Goal: Find specific page/section: Find specific page/section

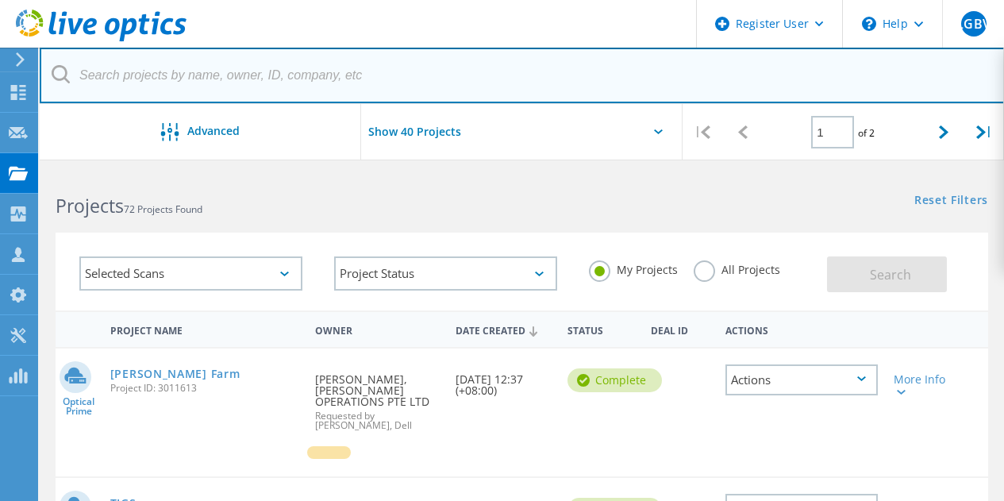
click at [205, 80] on input "text" at bounding box center [522, 76] width 965 height 56
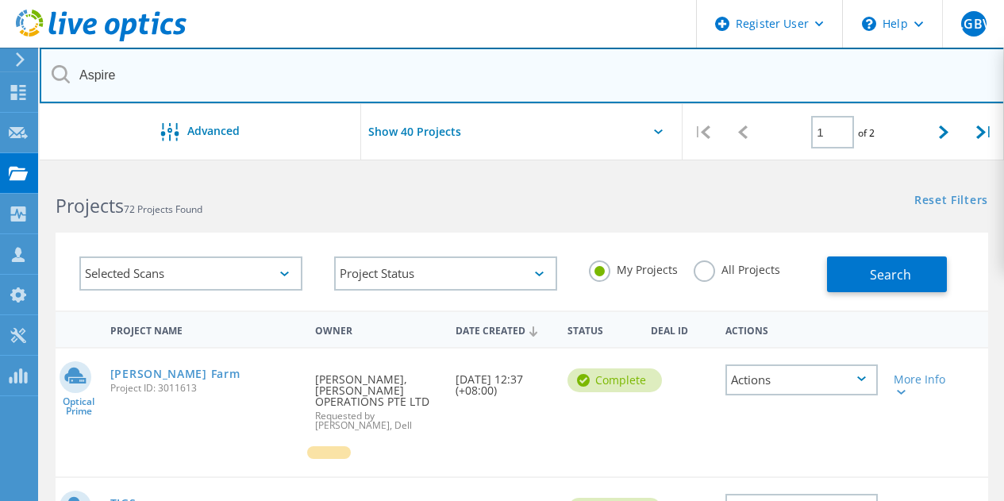
type input "Aspire"
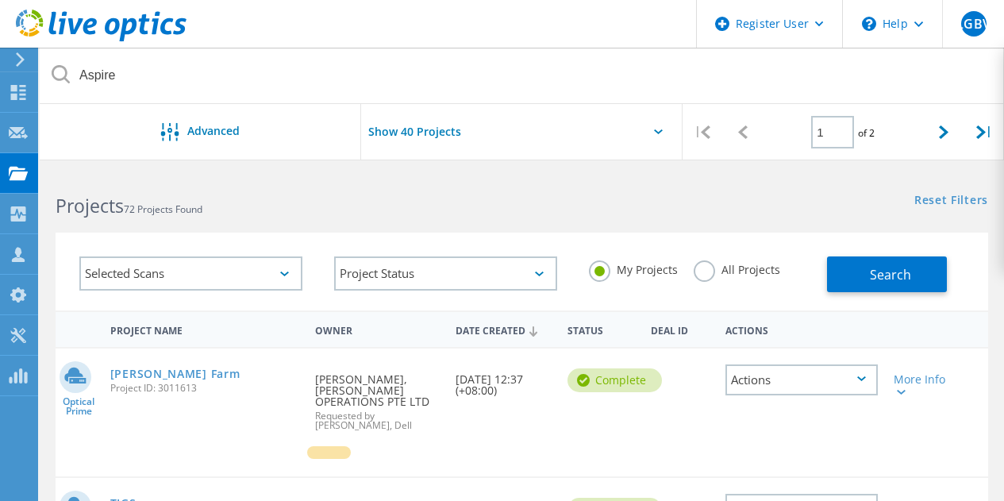
click at [702, 262] on label "All Projects" at bounding box center [737, 267] width 87 height 15
click at [0, 0] on input "All Projects" at bounding box center [0, 0] width 0 height 0
click at [867, 273] on button "Search" at bounding box center [887, 274] width 120 height 36
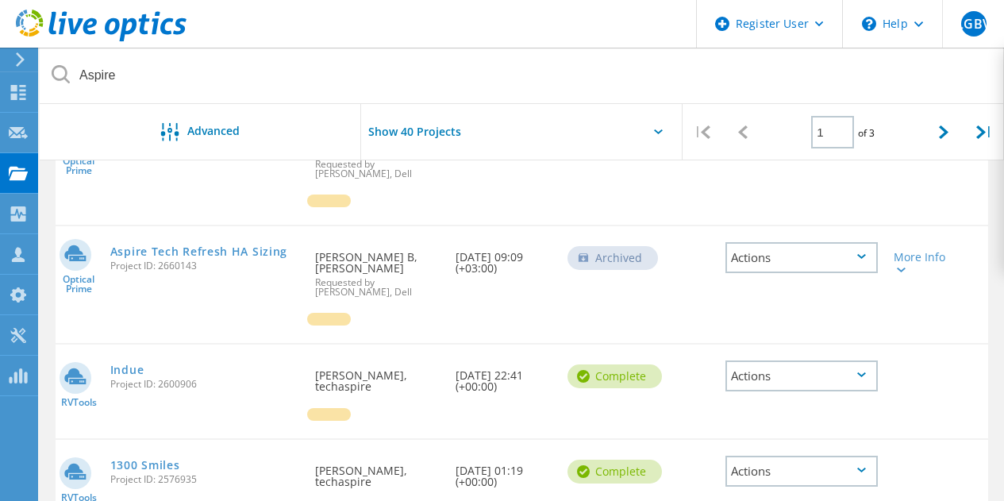
scroll to position [350, 0]
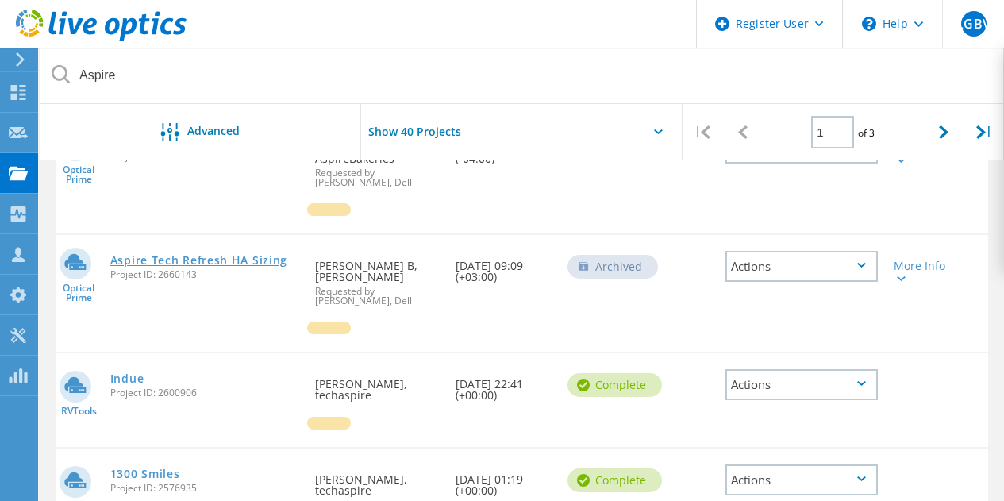
click at [219, 256] on link "Aspire Tech Refresh HA Sizing" at bounding box center [198, 260] width 177 height 11
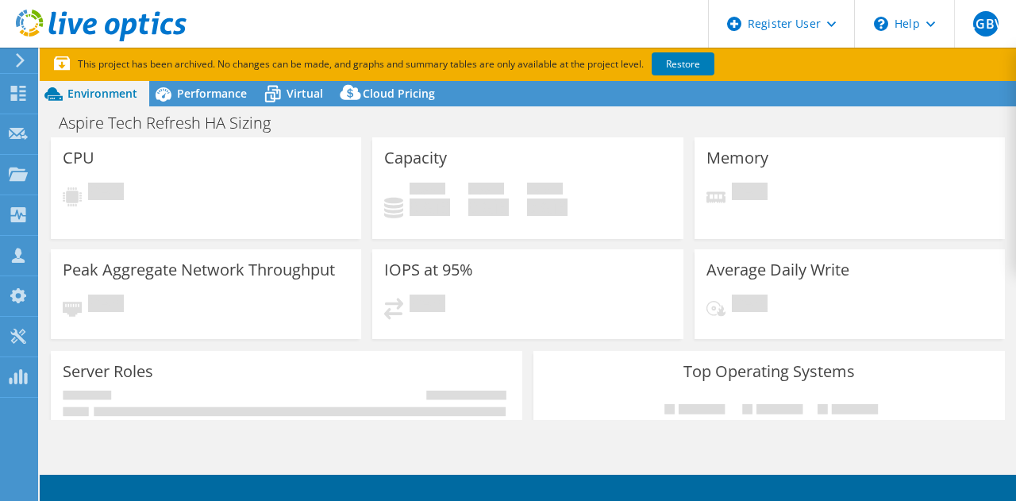
select select "USD"
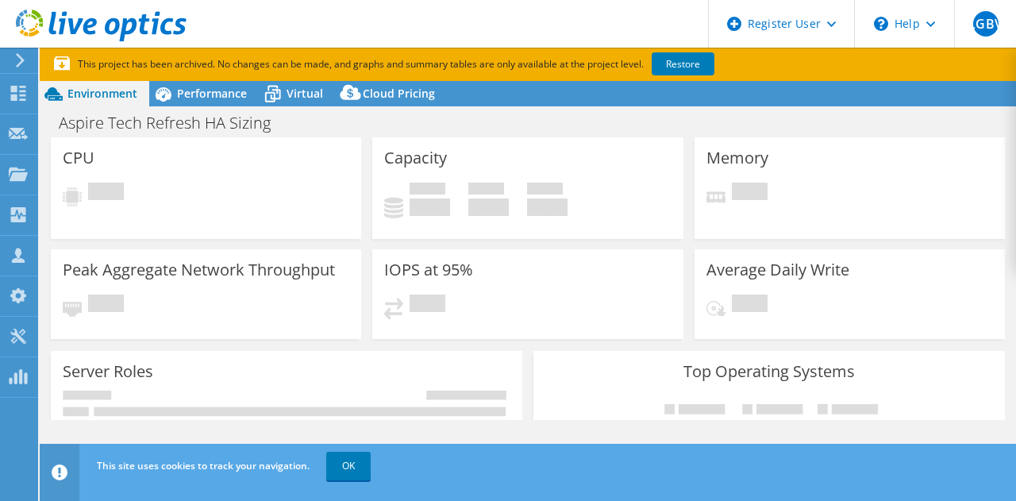
select select "EUFrankfurt"
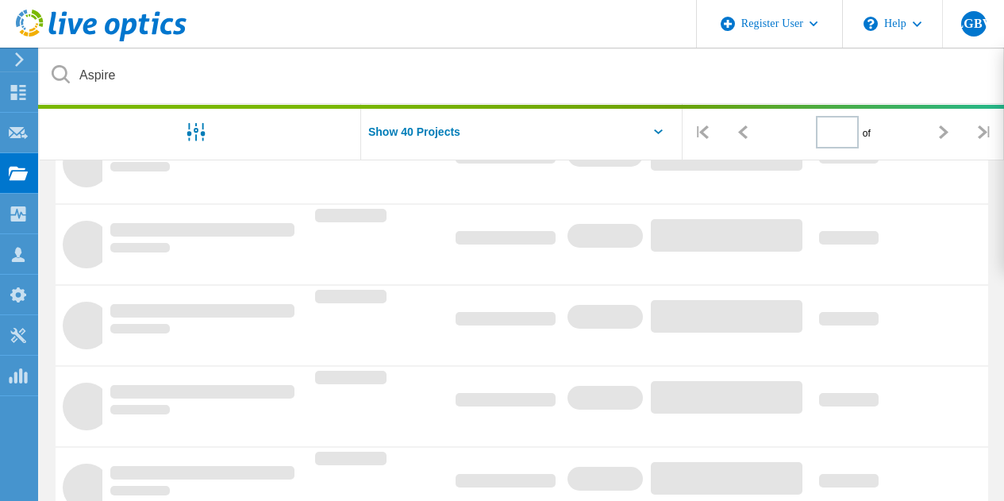
type input "1"
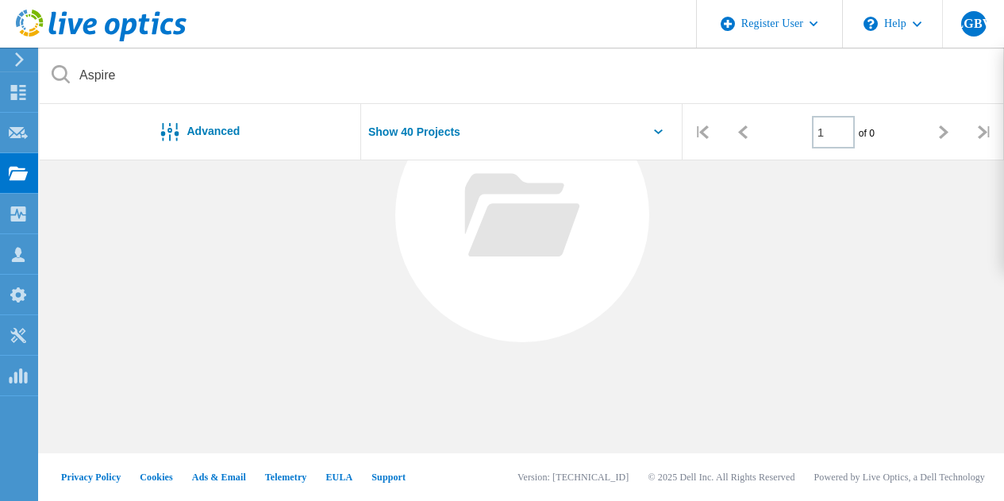
scroll to position [286, 0]
